Goal: Use online tool/utility: Utilize a website feature to perform a specific function

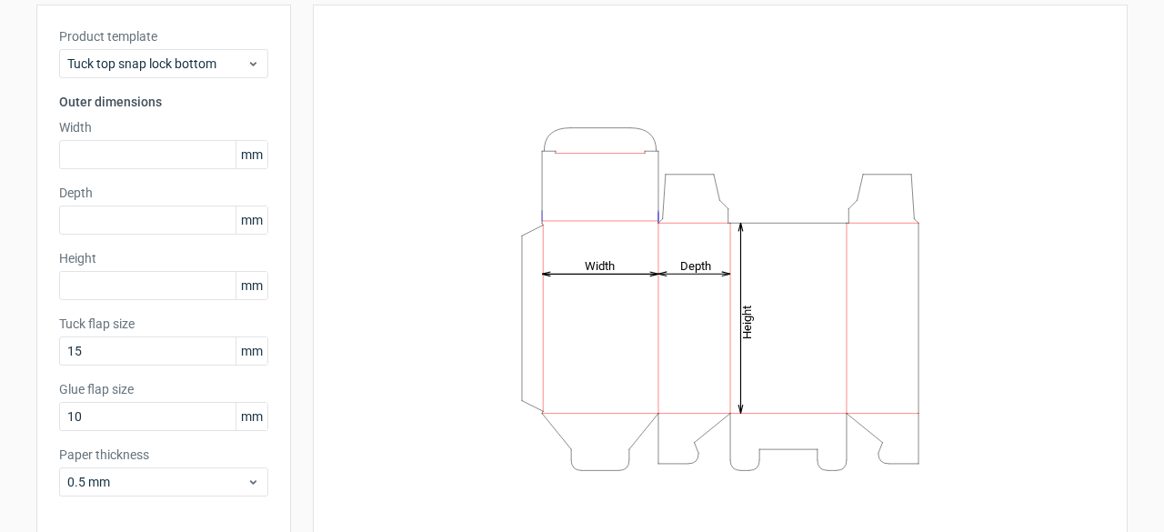
scroll to position [178, 0]
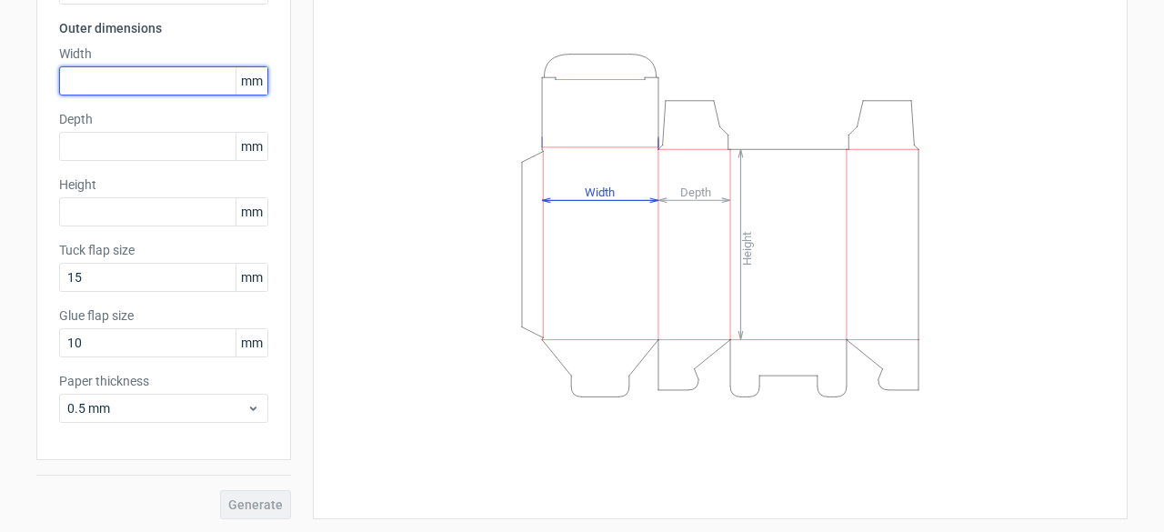
click at [124, 79] on input "text" at bounding box center [163, 80] width 209 height 29
type input "78"
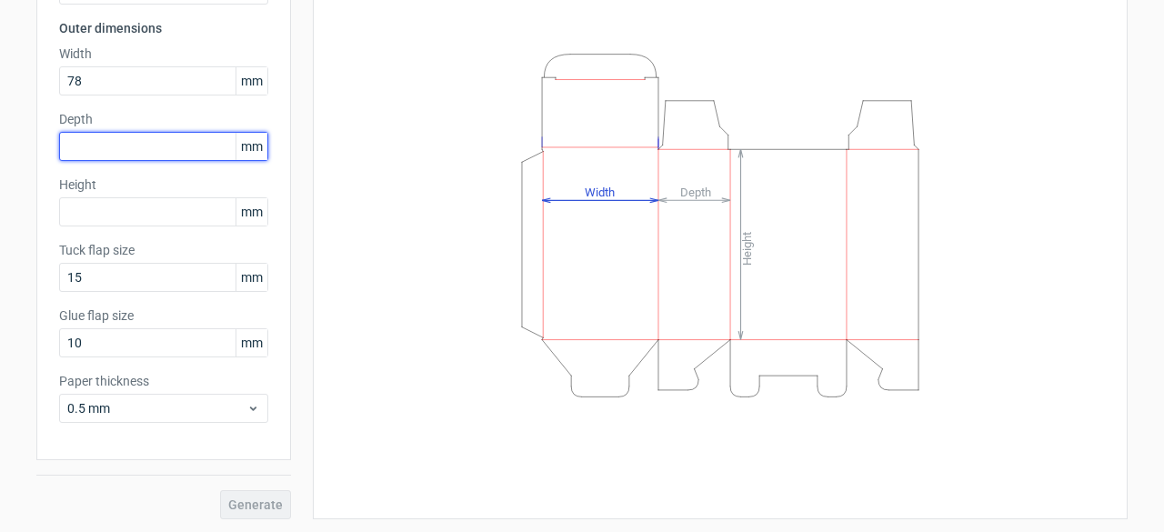
click at [120, 145] on input "text" at bounding box center [163, 146] width 209 height 29
type input "78"
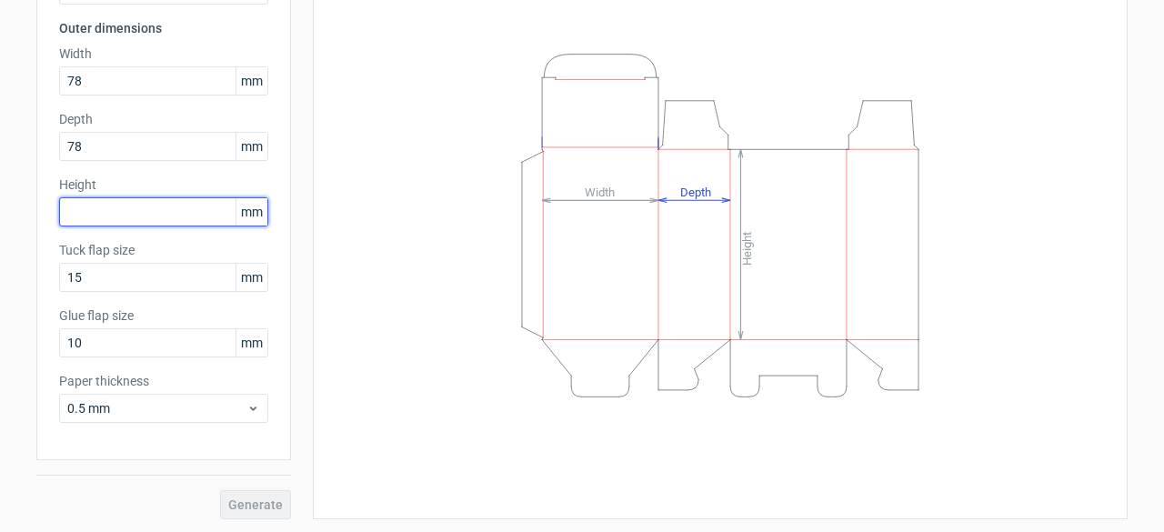
click at [115, 200] on input "text" at bounding box center [163, 211] width 209 height 29
type input "76"
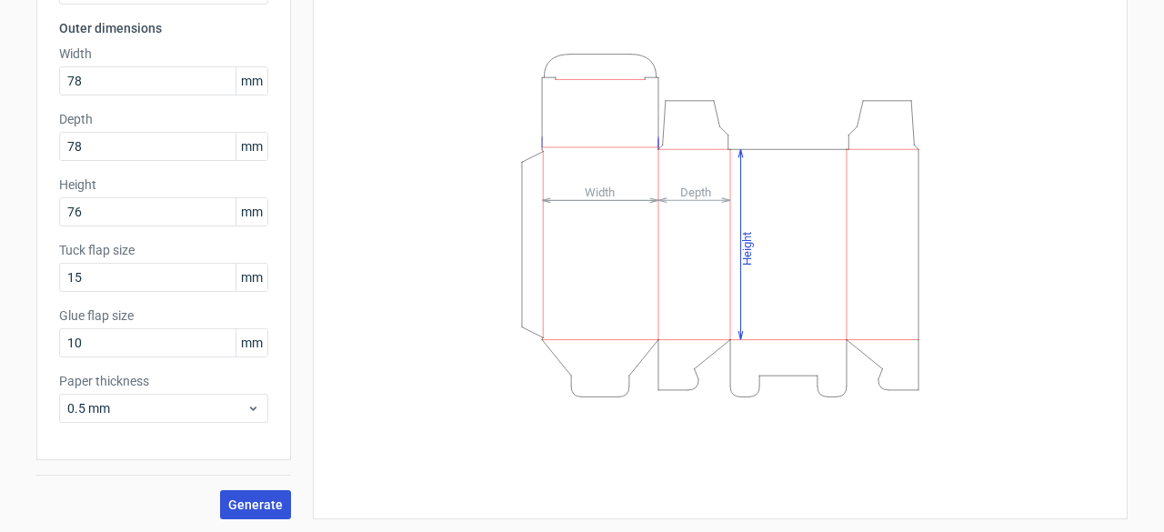
click at [240, 495] on button "Generate" at bounding box center [255, 504] width 71 height 29
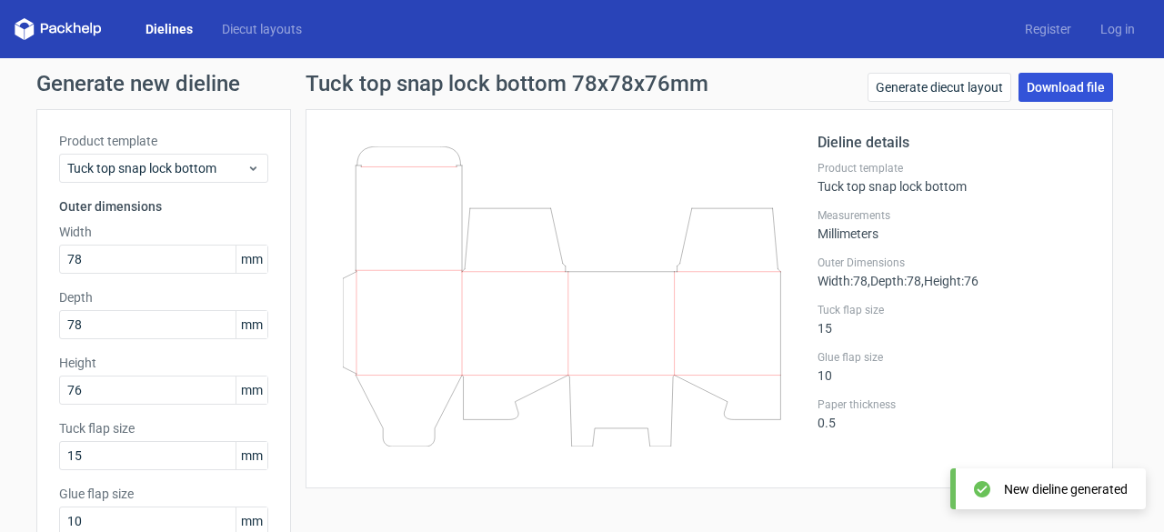
click at [1061, 78] on link "Download file" at bounding box center [1065, 87] width 95 height 29
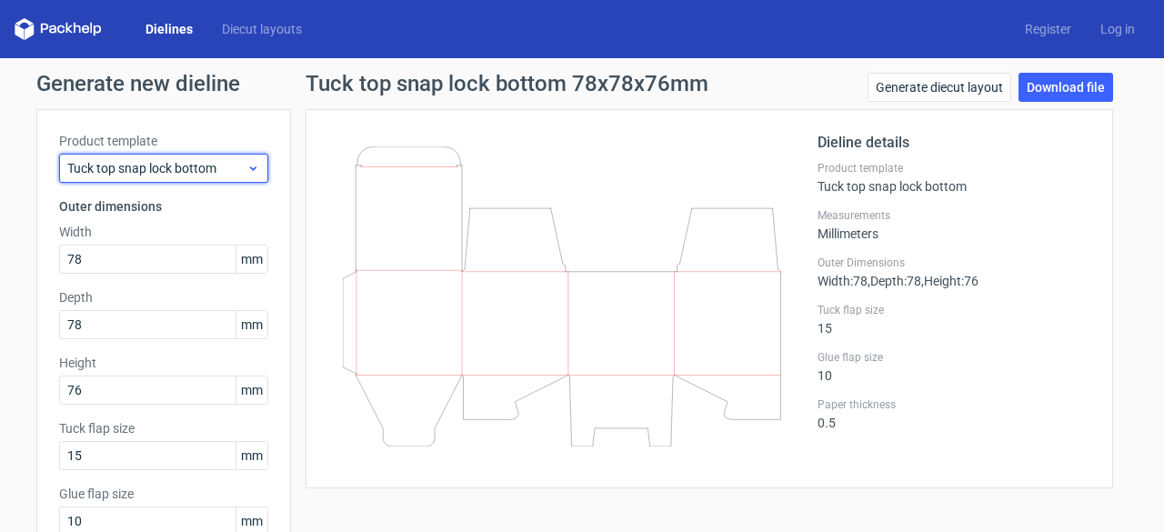
click at [135, 169] on span "Tuck top snap lock bottom" at bounding box center [156, 168] width 179 height 18
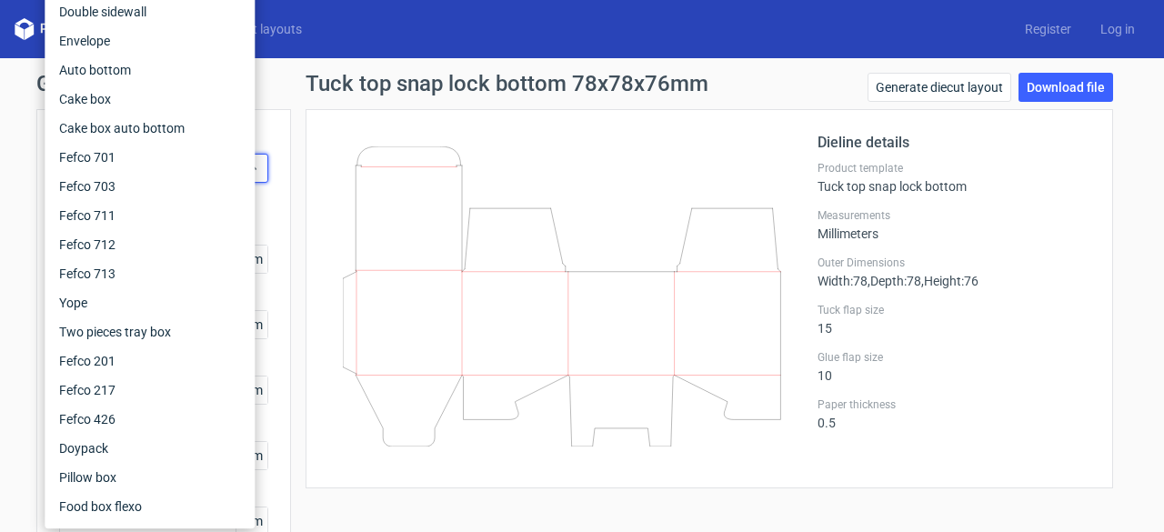
click at [0, 147] on div "Generate new dieline Product template Tuck top snap lock bottom Outer dimension…" at bounding box center [582, 385] width 1164 height 654
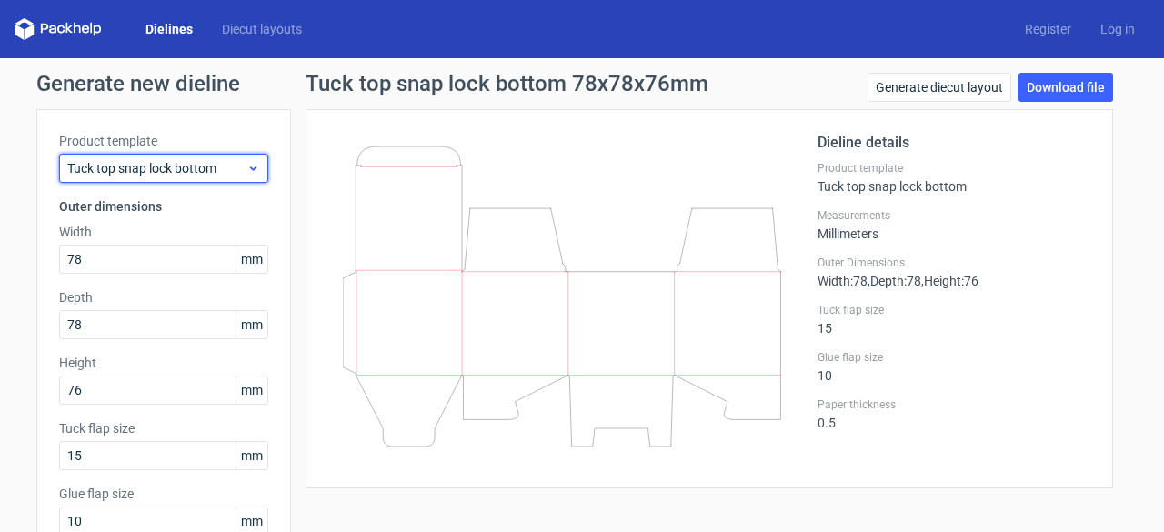
click at [162, 155] on div "Tuck top snap lock bottom" at bounding box center [163, 168] width 209 height 29
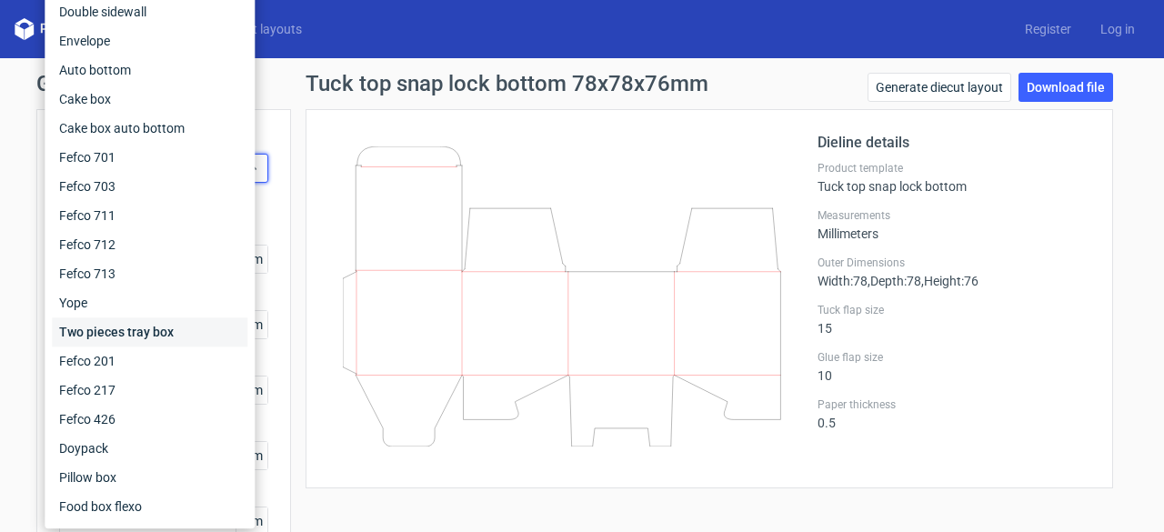
click at [159, 338] on div "Two pieces tray box" at bounding box center [149, 331] width 195 height 29
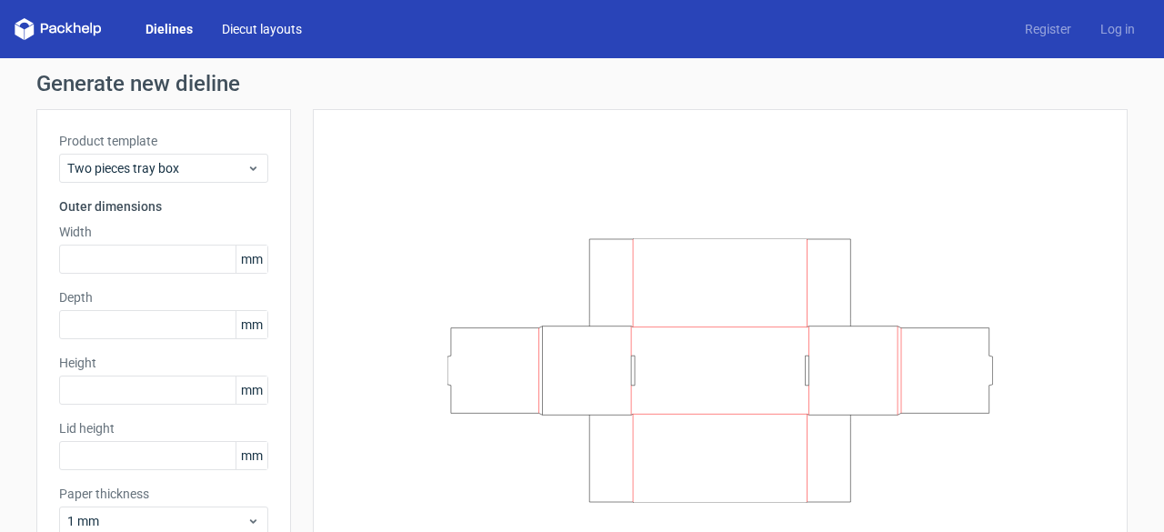
click at [234, 24] on link "Diecut layouts" at bounding box center [261, 29] width 109 height 18
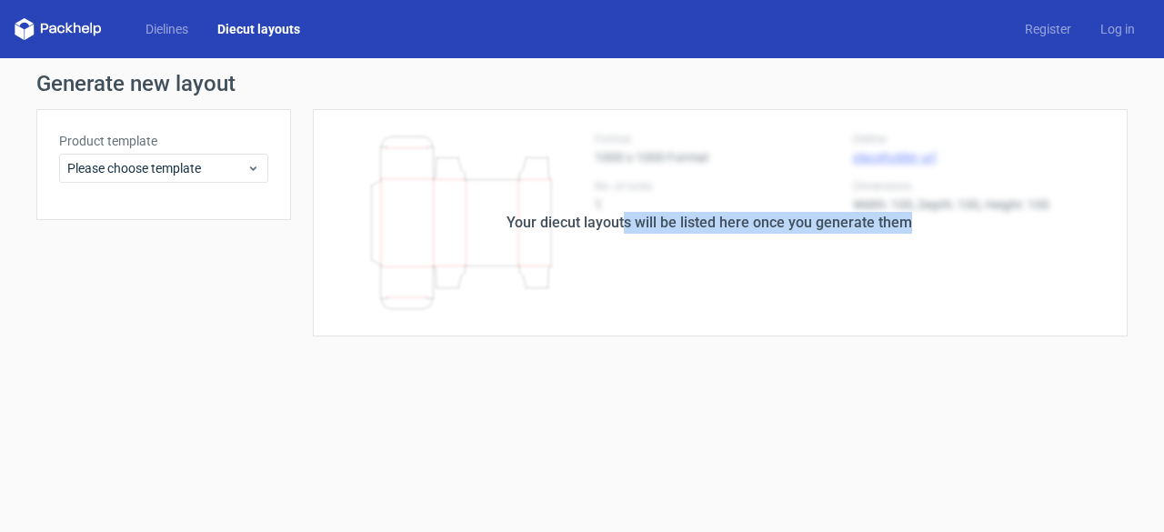
drag, startPoint x: 623, startPoint y: 226, endPoint x: 935, endPoint y: 227, distance: 312.7
click at [935, 227] on div "Your diecut layouts will be listed here once you generate them" at bounding box center [709, 222] width 836 height 227
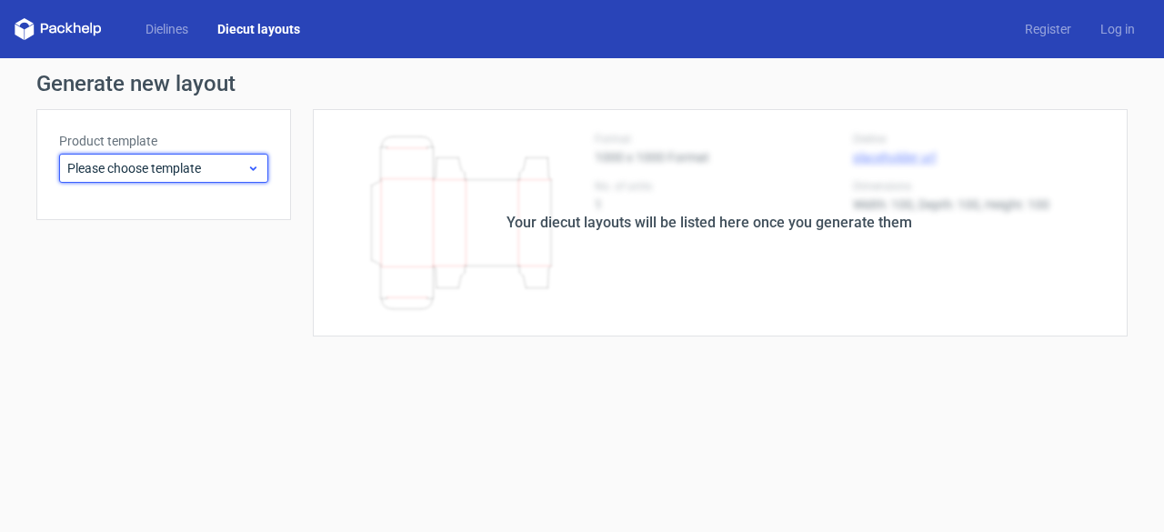
click at [205, 159] on span "Please choose template" at bounding box center [156, 168] width 179 height 18
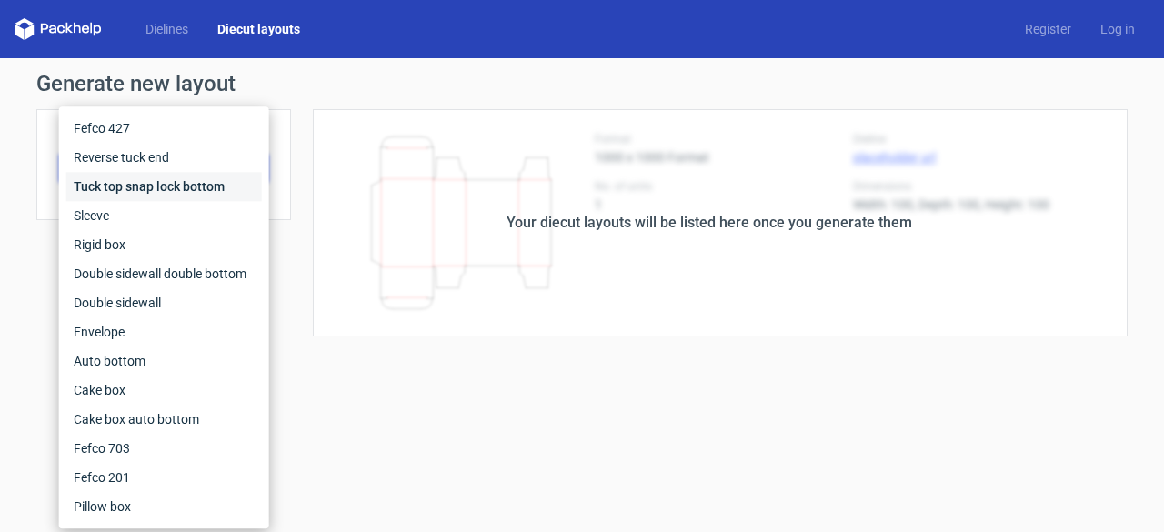
click at [95, 196] on div "Tuck top snap lock bottom" at bounding box center [163, 186] width 195 height 29
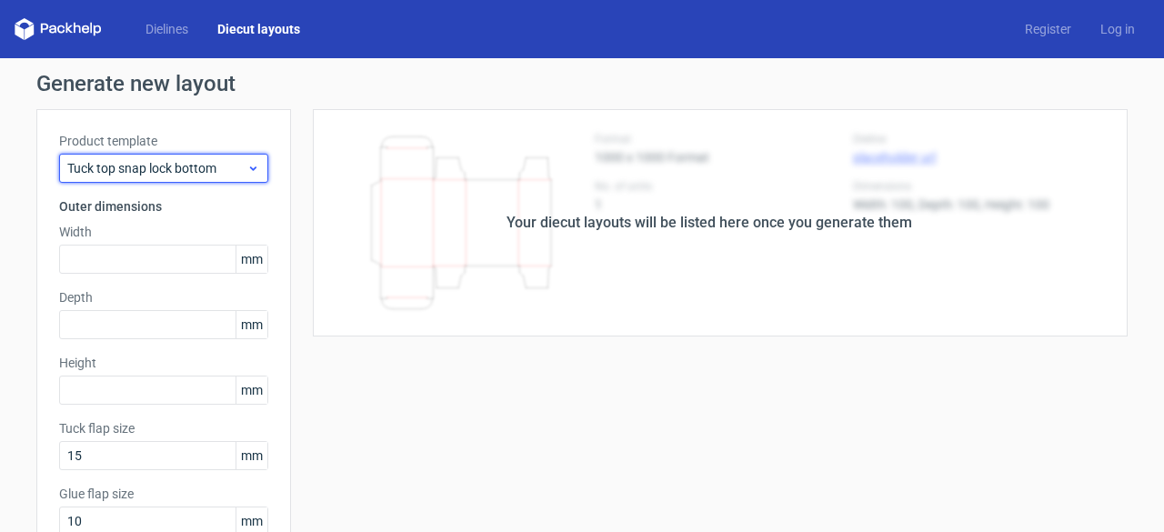
click at [157, 165] on span "Tuck top snap lock bottom" at bounding box center [156, 168] width 179 height 18
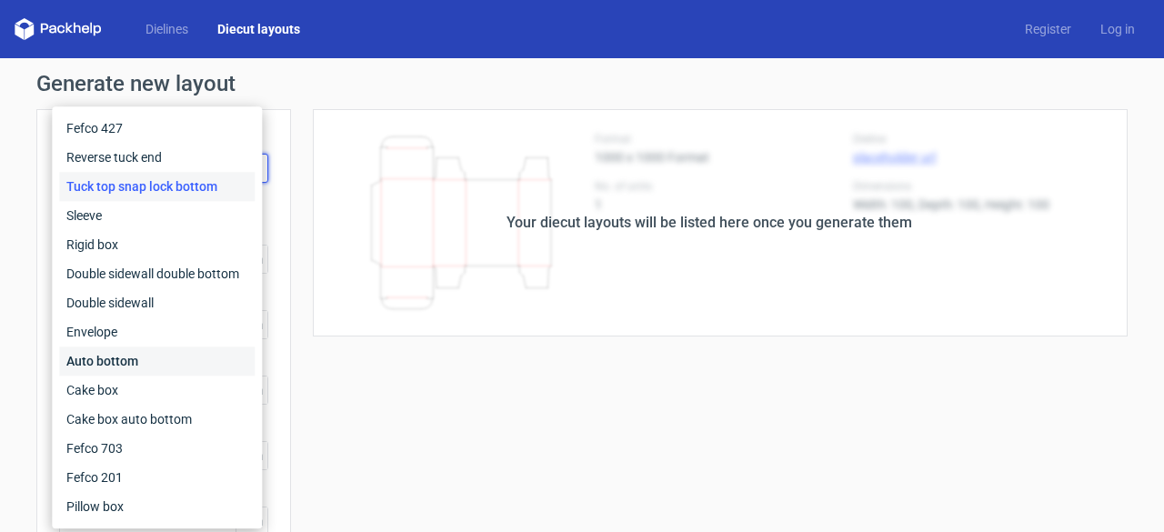
click at [131, 366] on div "Auto bottom" at bounding box center [156, 360] width 195 height 29
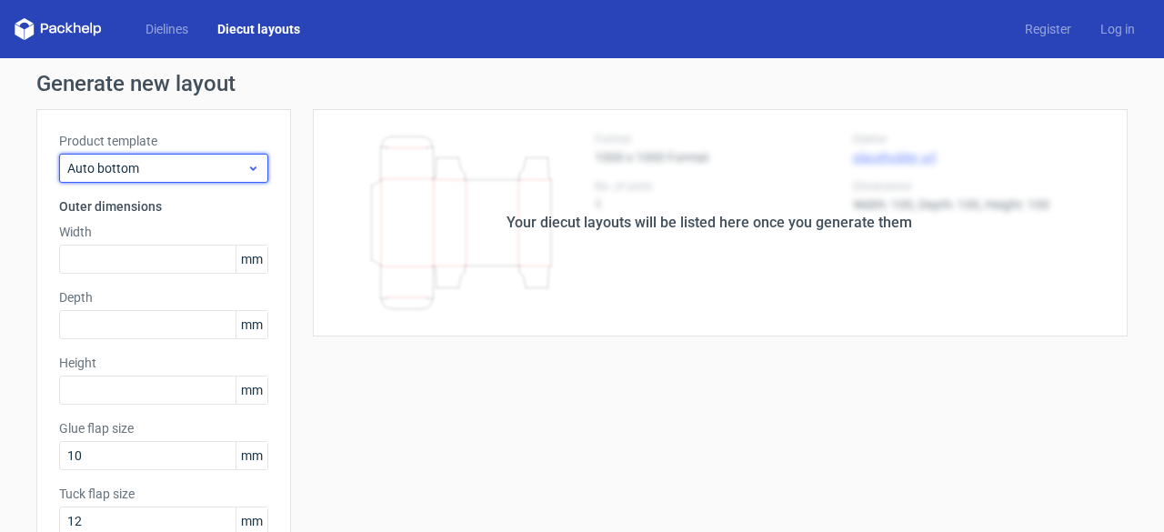
click at [193, 177] on div "Auto bottom" at bounding box center [163, 168] width 209 height 29
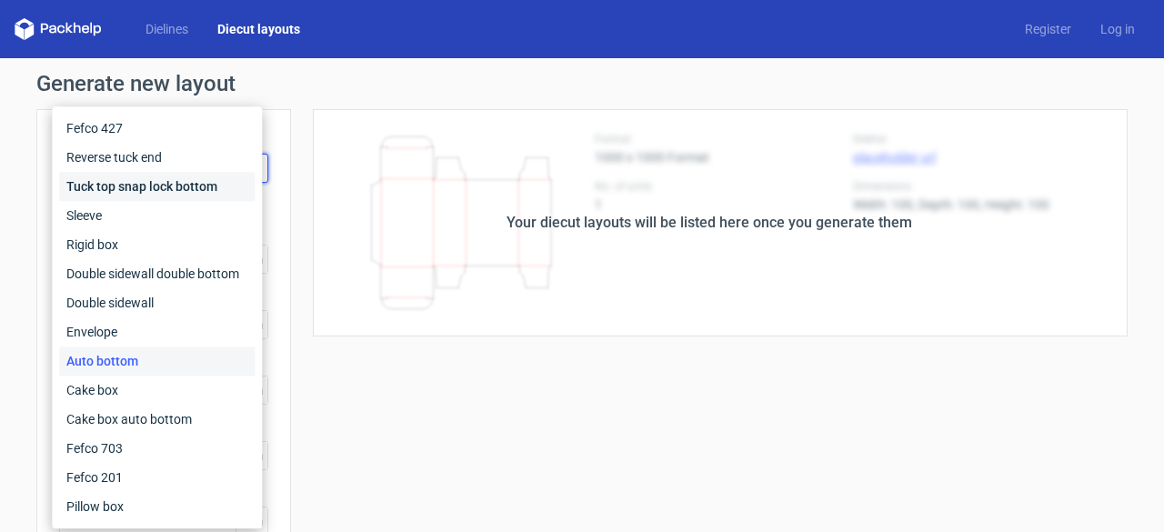
click at [147, 185] on div "Tuck top snap lock bottom" at bounding box center [156, 186] width 195 height 29
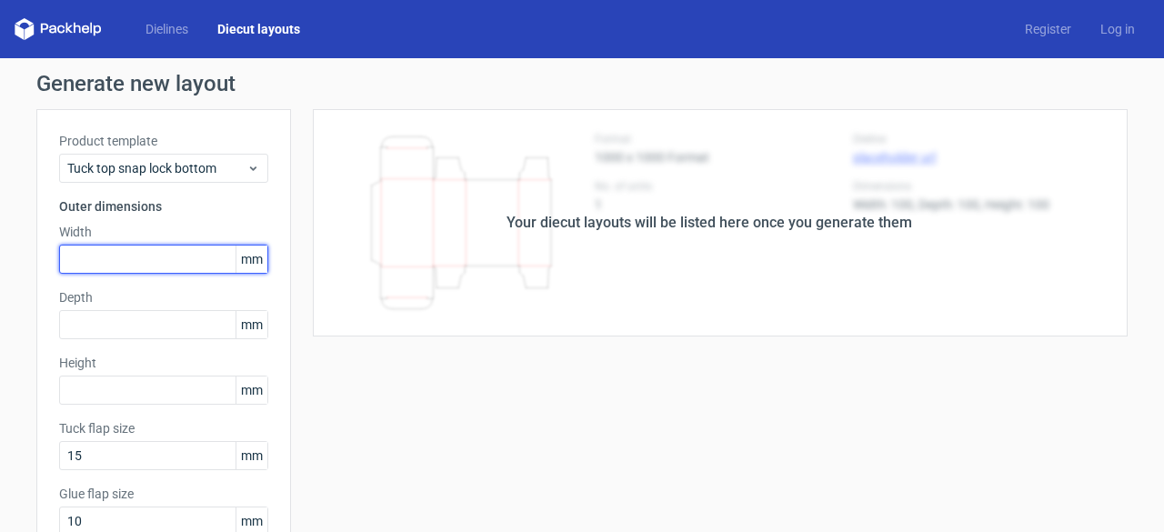
click at [101, 253] on input "text" at bounding box center [163, 259] width 209 height 29
type input "50"
click at [115, 299] on label "Depth" at bounding box center [163, 297] width 209 height 18
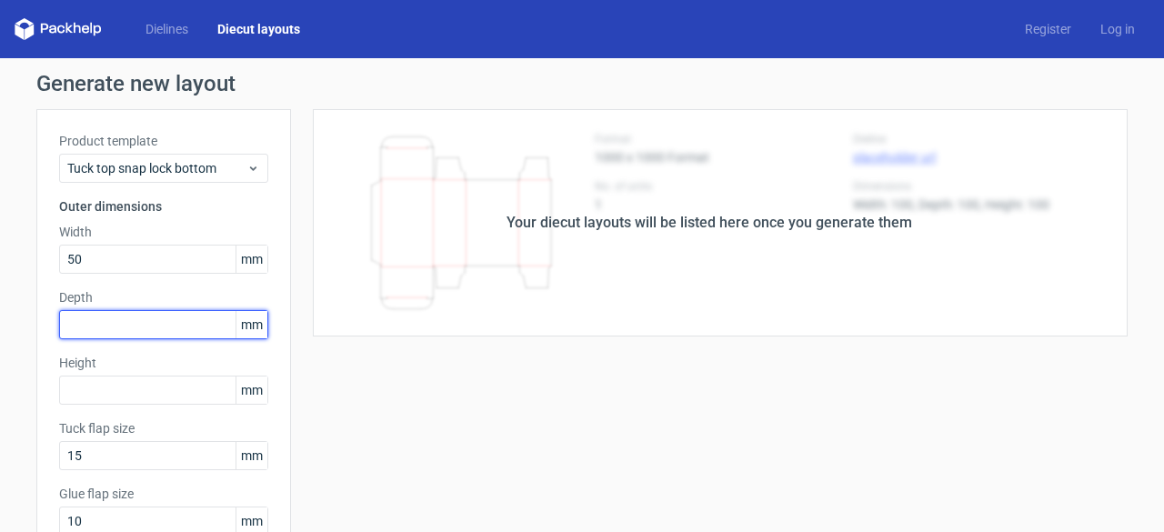
click at [103, 335] on input "text" at bounding box center [163, 324] width 209 height 29
type input "100"
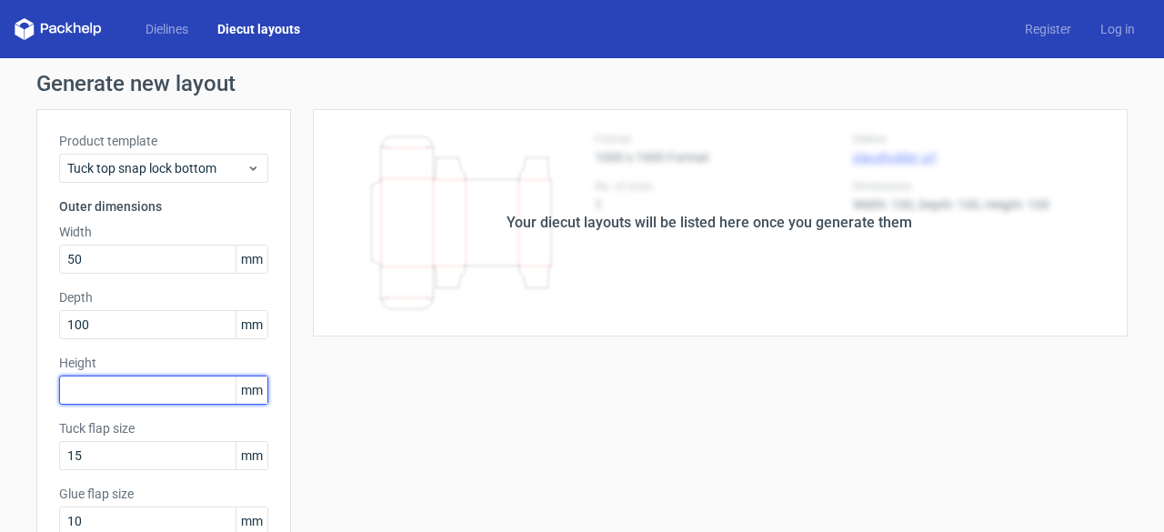
click at [91, 396] on input "text" at bounding box center [163, 389] width 209 height 29
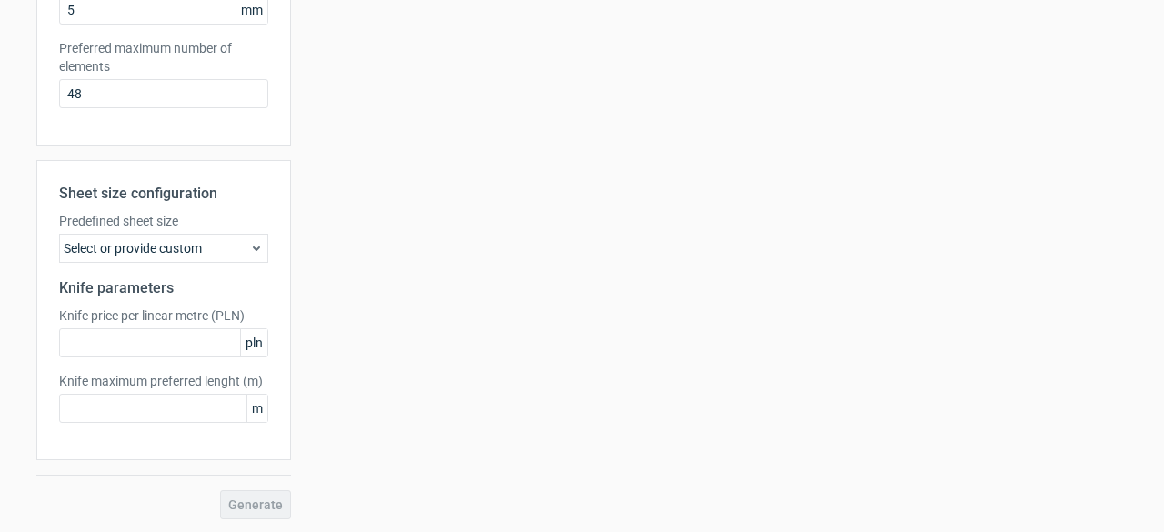
click at [205, 477] on div "Sheet size configuration Predefined sheet size Select or provide custom Knife p…" at bounding box center [163, 339] width 255 height 359
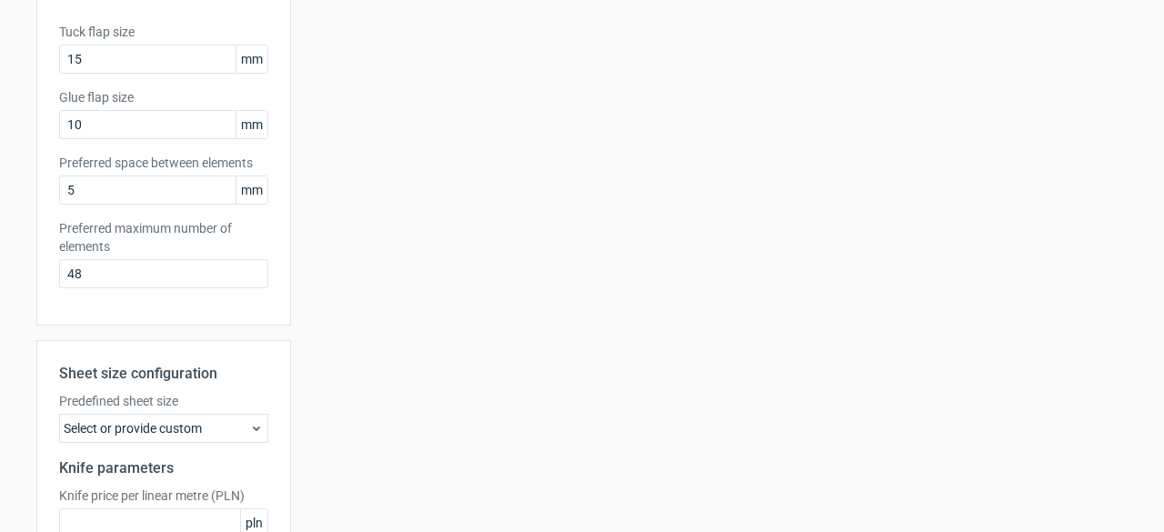
scroll to position [335, 0]
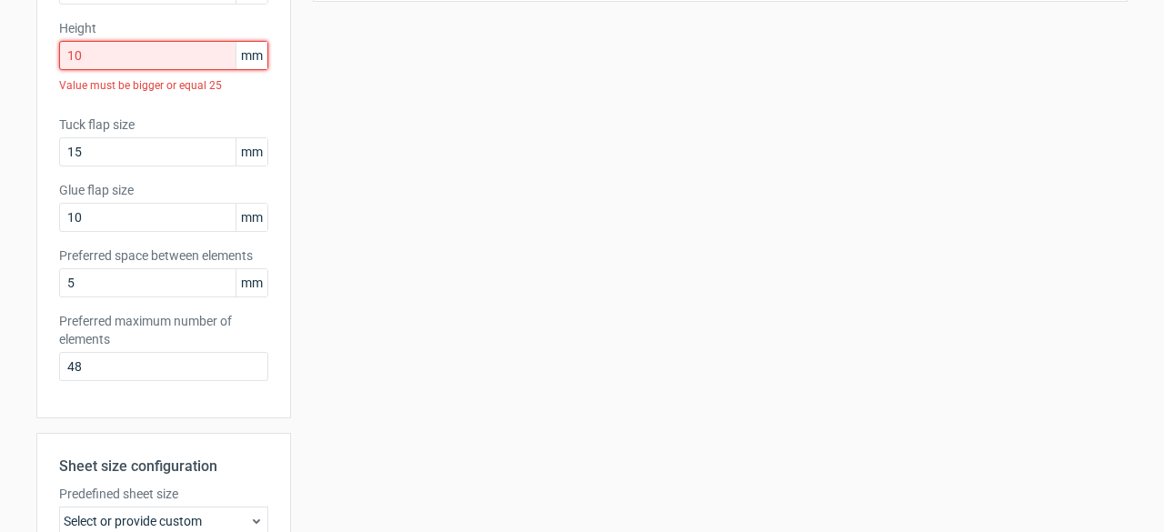
click at [95, 50] on input "10" at bounding box center [163, 55] width 209 height 29
type input "1"
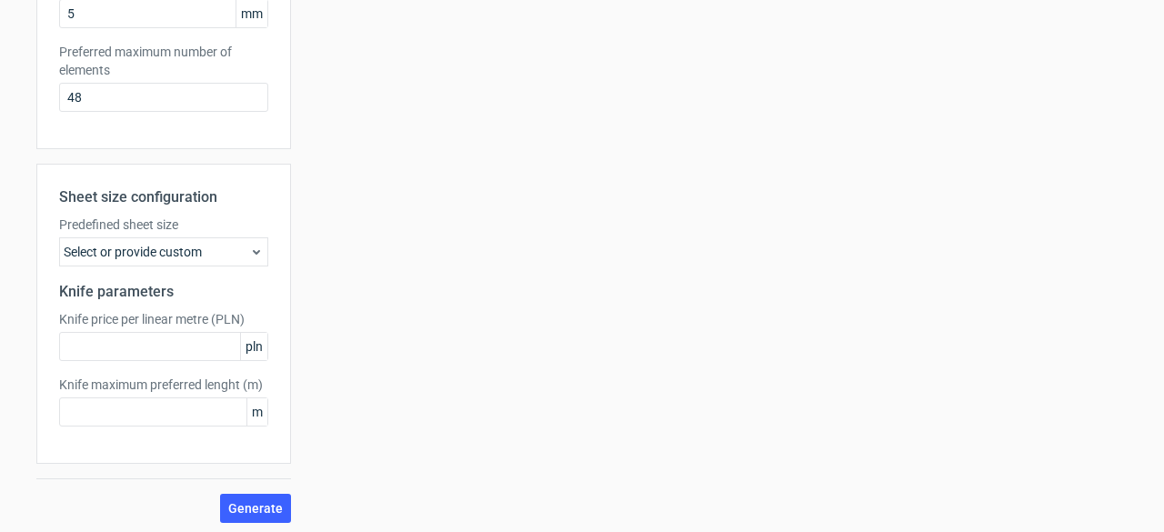
scroll to position [576, 0]
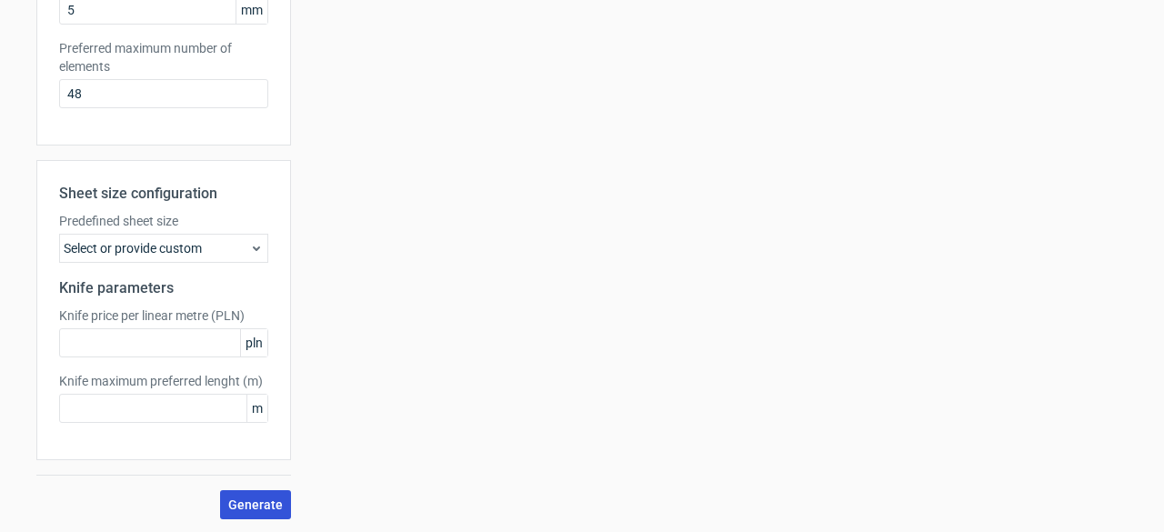
type input "25"
click at [258, 505] on span "Generate" at bounding box center [255, 504] width 55 height 13
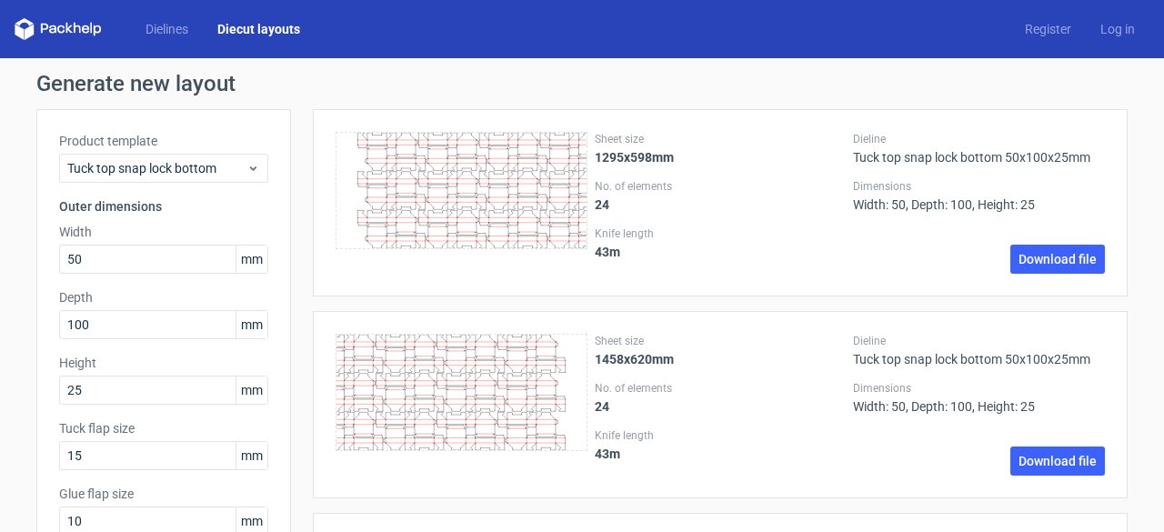
scroll to position [636, 0]
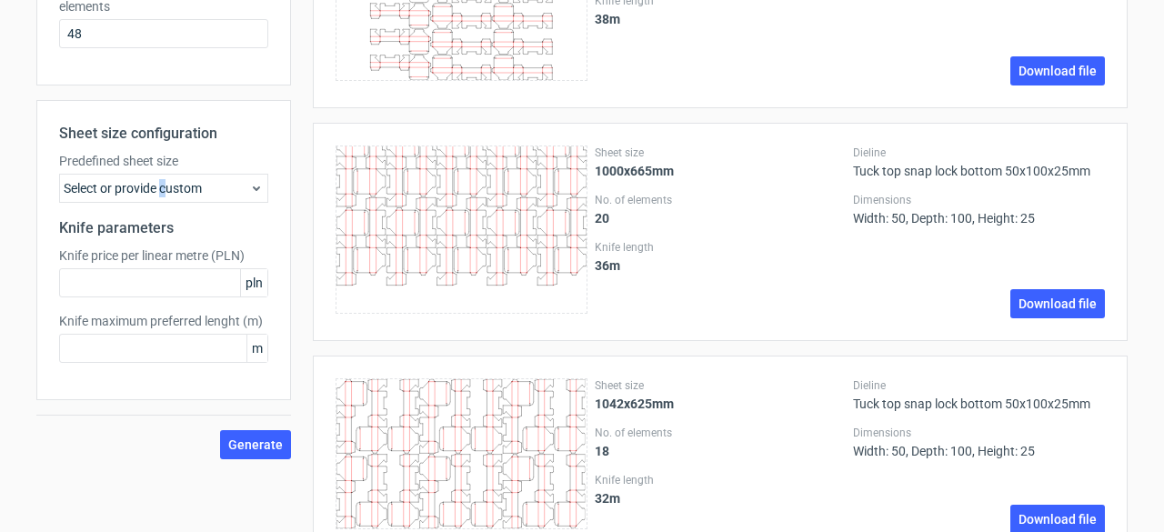
click at [157, 185] on div "Select or provide custom" at bounding box center [163, 188] width 209 height 29
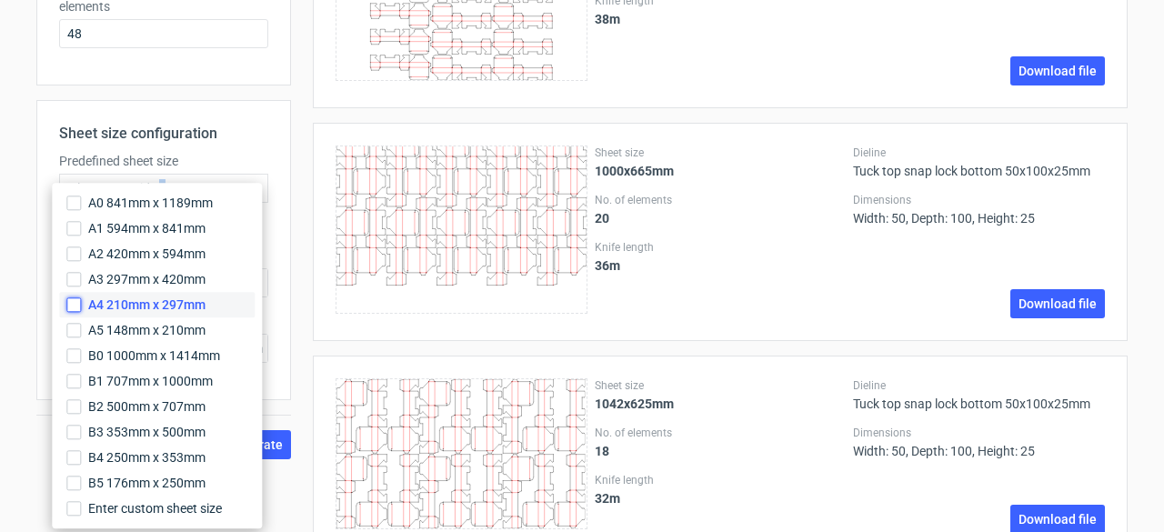
click at [73, 308] on input "A4 210mm x 297mm" at bounding box center [73, 304] width 15 height 15
click at [291, 186] on div "Sheet size 1000x665mm No. of elements 20 Knife length 36 m Dieline Tuck top sna…" at bounding box center [709, 232] width 836 height 218
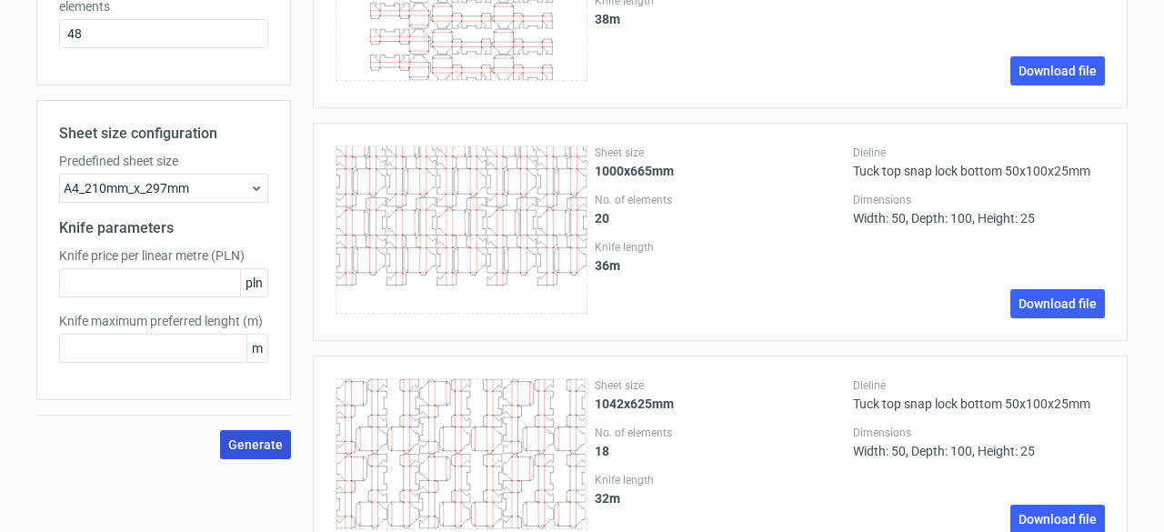
click at [240, 448] on span "Generate" at bounding box center [255, 444] width 55 height 13
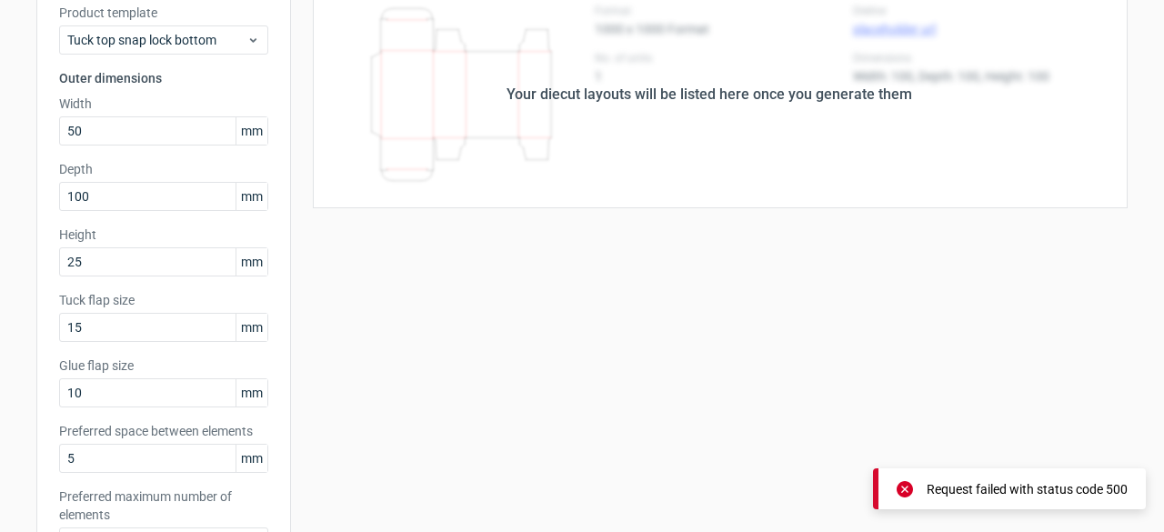
scroll to position [0, 0]
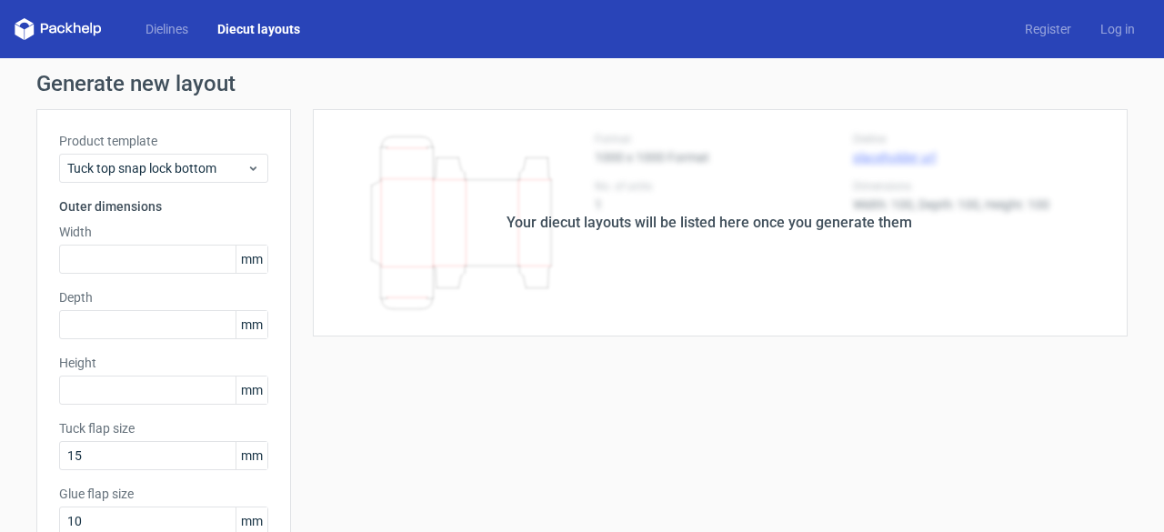
click at [198, 19] on div "Dielines Diecut layouts" at bounding box center [165, 29] width 300 height 22
click at [187, 22] on link "Dielines" at bounding box center [167, 29] width 72 height 18
